Goal: Task Accomplishment & Management: Use online tool/utility

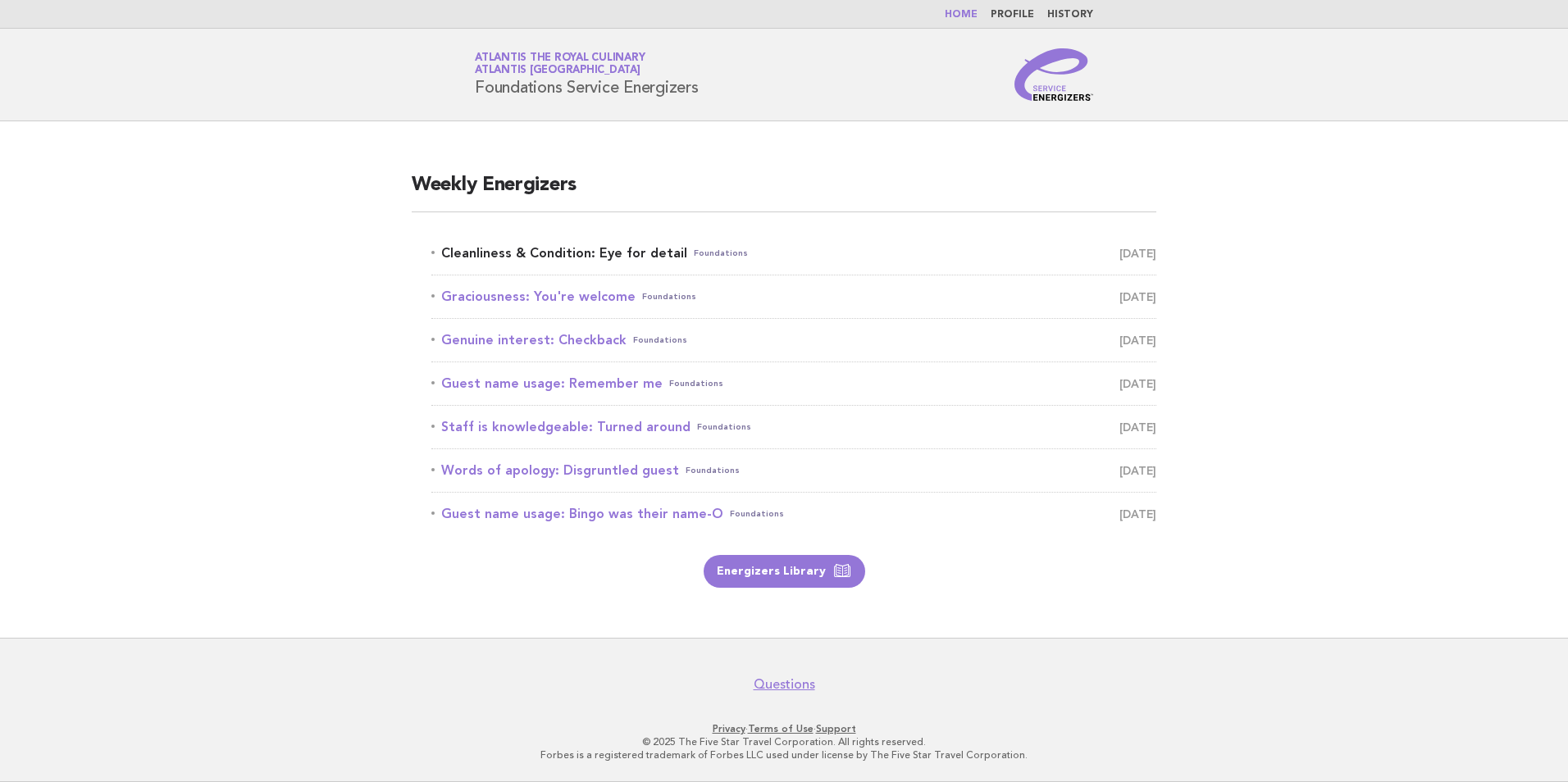
click at [614, 251] on link "Cleanliness & Condition: Eye for detail Foundations [DATE]" at bounding box center [794, 253] width 724 height 23
click at [637, 246] on link "Cleanliness & Condition: Eye for detail Foundations [DATE]" at bounding box center [794, 253] width 724 height 23
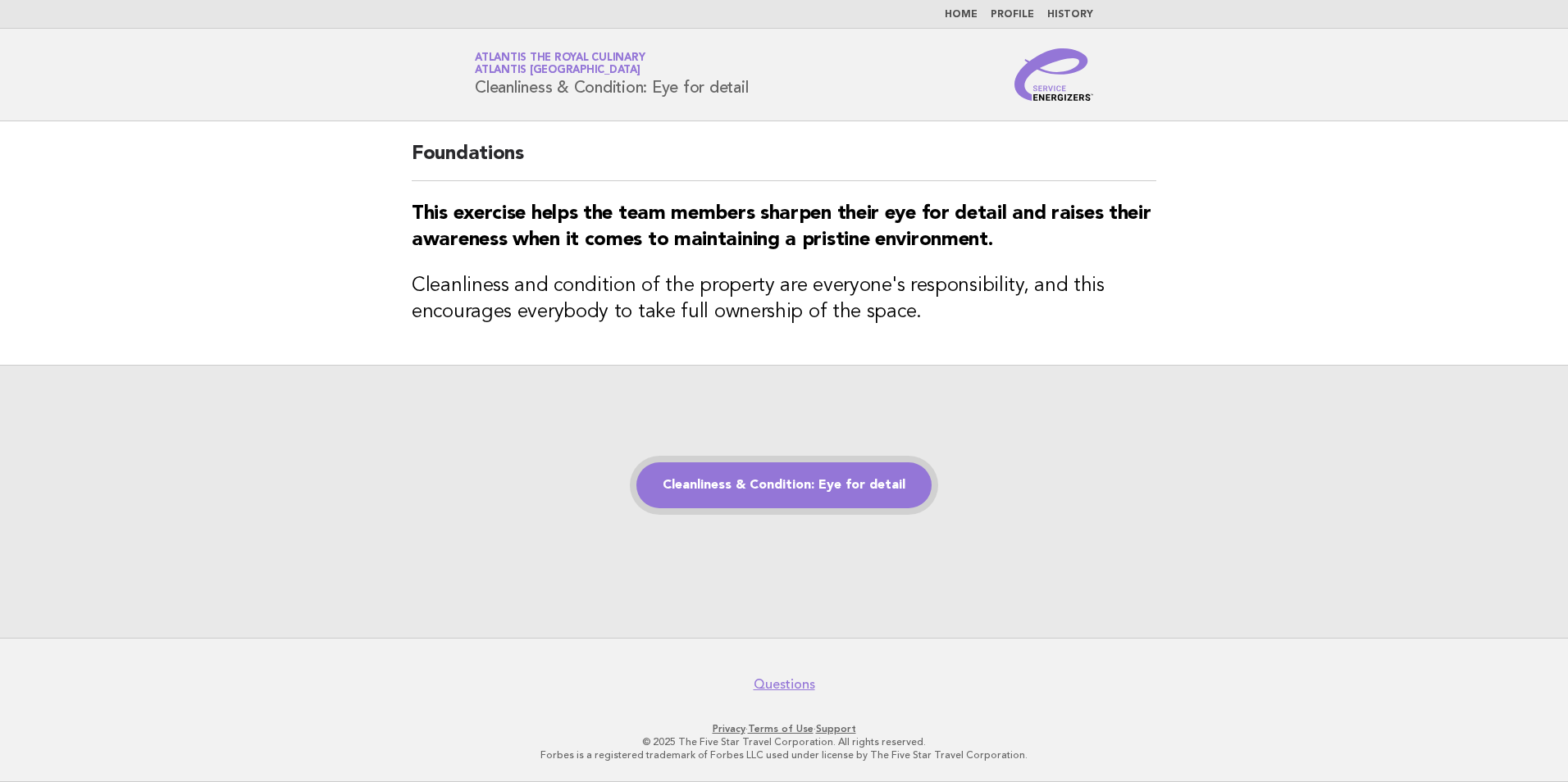
click at [865, 486] on link "Cleanliness & Condition: Eye for detail" at bounding box center [783, 485] width 295 height 46
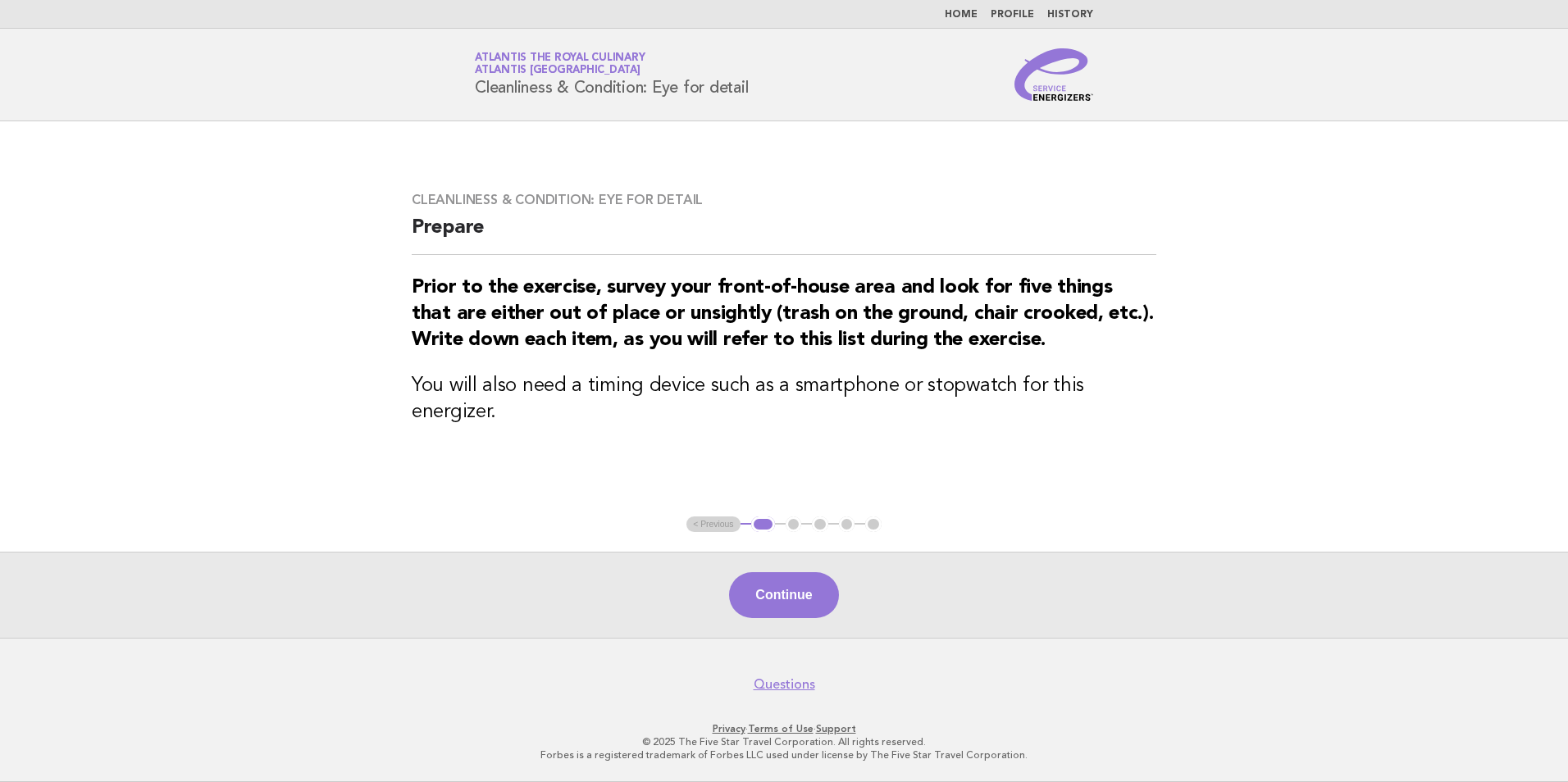
click at [772, 625] on div "Continue" at bounding box center [784, 594] width 1568 height 86
click at [781, 605] on button "Continue" at bounding box center [783, 595] width 109 height 46
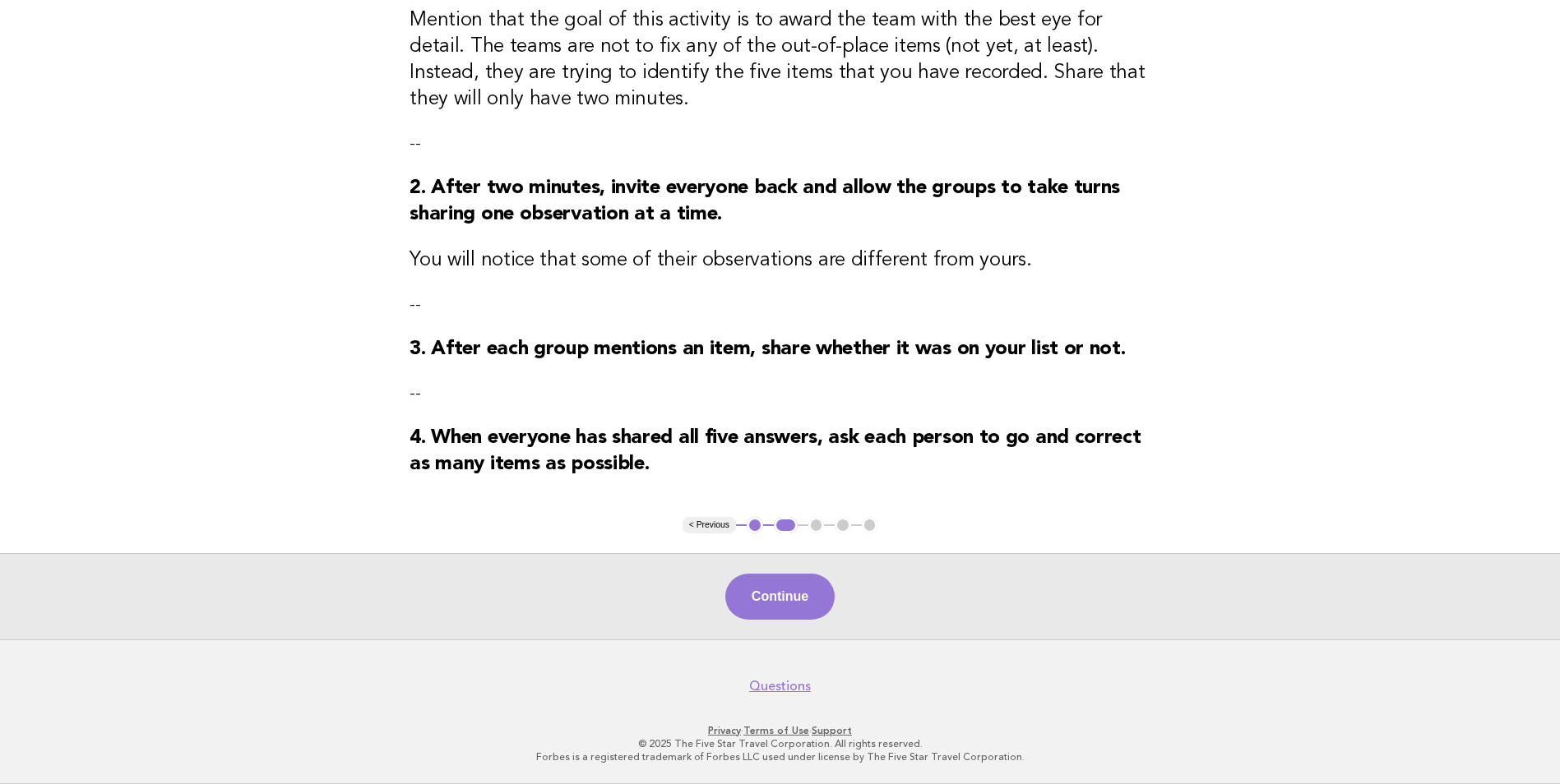
click at [769, 599] on button "Continue" at bounding box center [780, 597] width 110 height 46
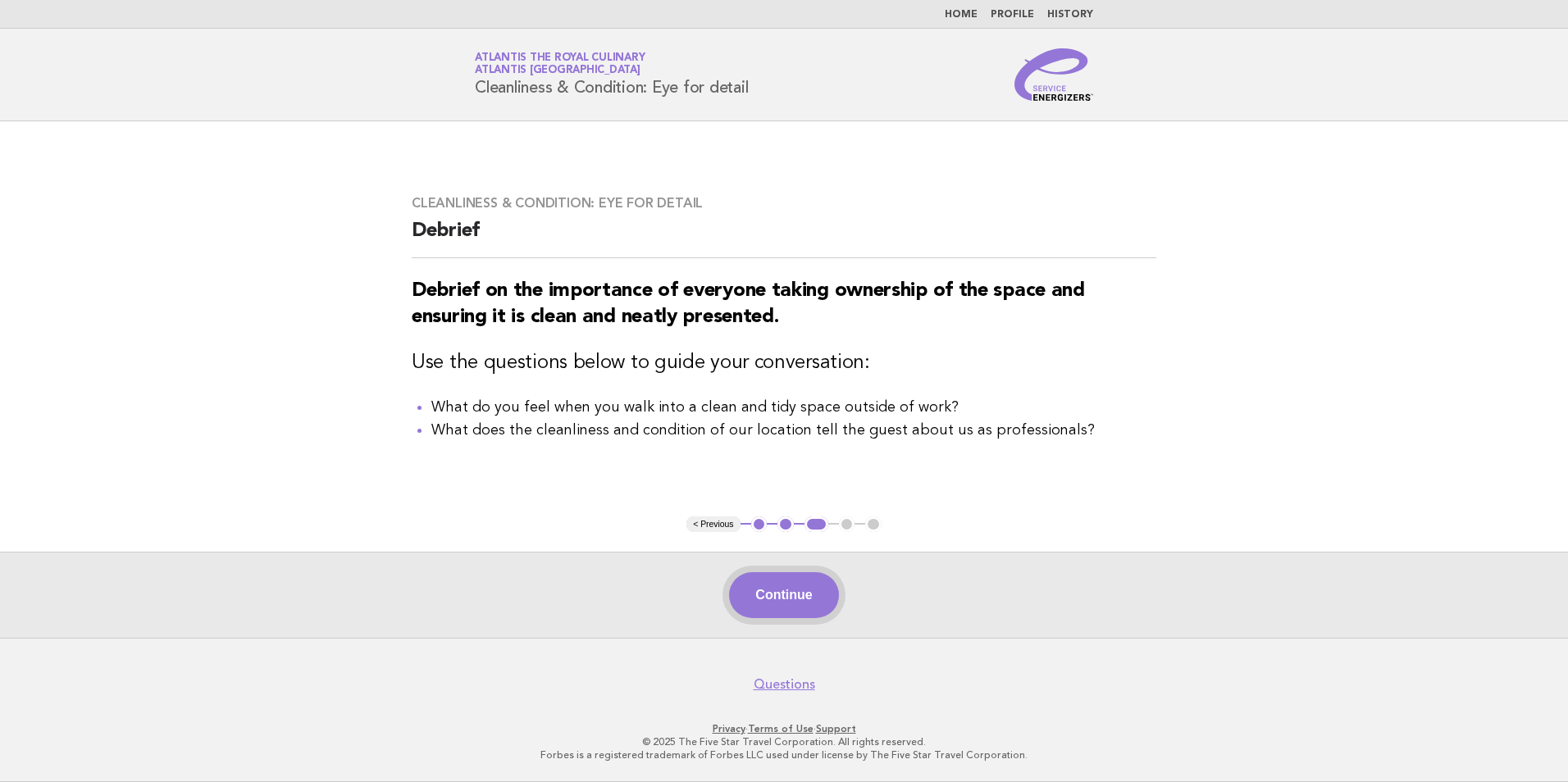
click at [793, 592] on button "Continue" at bounding box center [783, 595] width 109 height 46
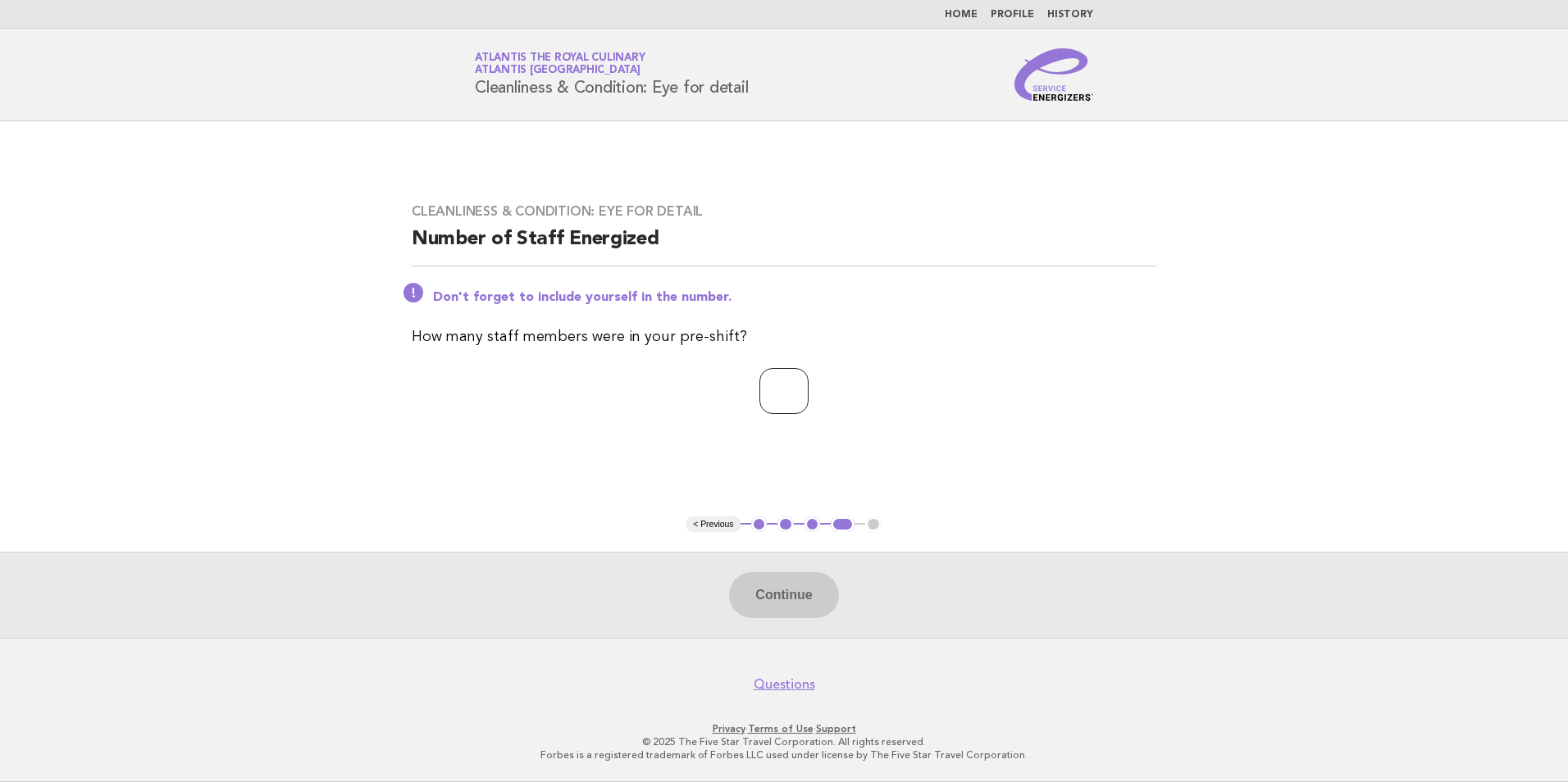
click at [768, 401] on input "number" at bounding box center [784, 391] width 50 height 46
type input "**"
click at [794, 596] on button "Continue" at bounding box center [783, 595] width 109 height 46
